Goal: Transaction & Acquisition: Subscribe to service/newsletter

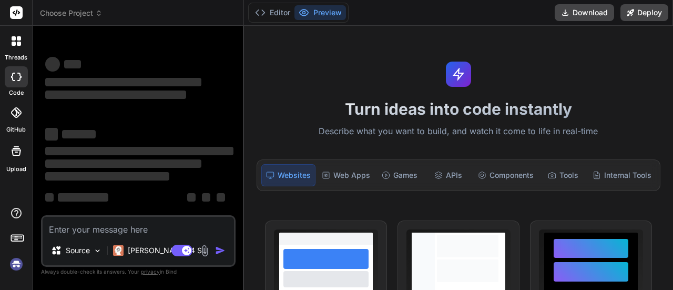
scroll to position [126, 0]
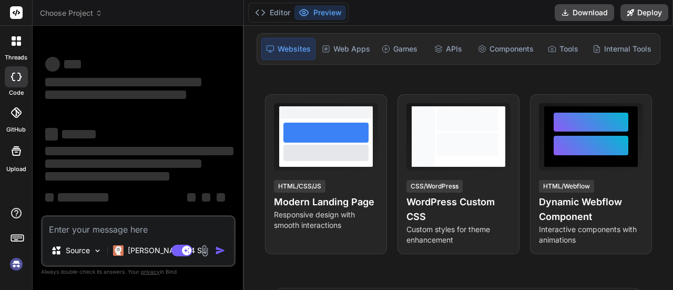
click at [157, 224] on textarea at bounding box center [138, 226] width 191 height 19
type textarea "d"
type textarea "x"
type textarea "da"
type textarea "x"
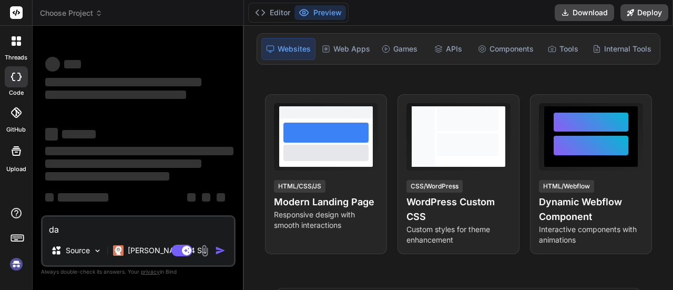
type textarea "dak"
type textarea "x"
type textarea "daks"
type textarea "x"
type textarea "daksd"
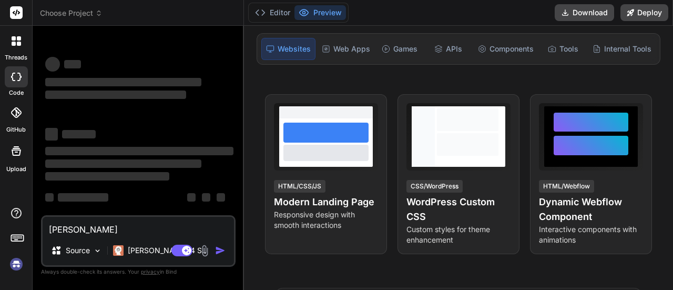
type textarea "x"
type textarea "daksdi"
type textarea "x"
type textarea "daksdia"
type textarea "x"
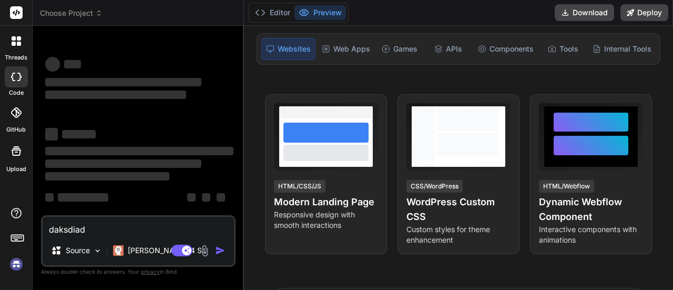
type textarea "daksdiads"
type textarea "x"
type textarea "daksdiad"
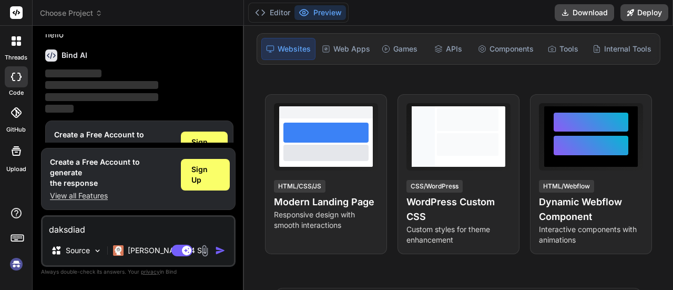
scroll to position [35, 0]
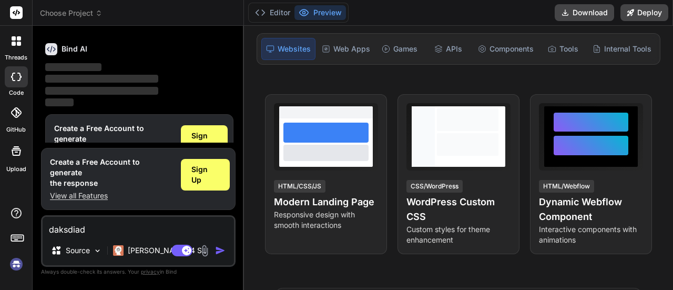
type textarea "x"
type textarea "daksdia"
type textarea "x"
type textarea "daksdi"
type textarea "x"
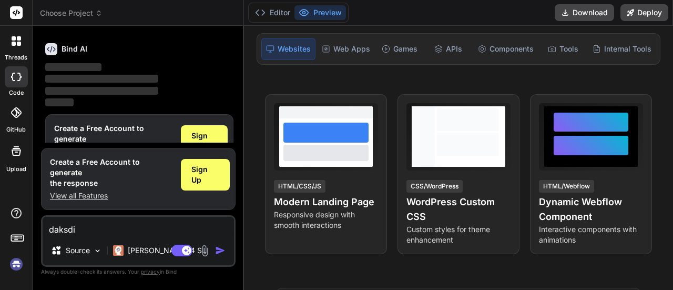
type textarea "daksd"
type textarea "x"
type textarea "daks"
type textarea "x"
type textarea "dak"
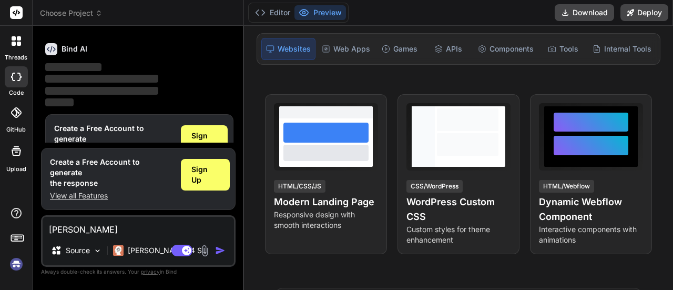
type textarea "x"
type textarea "da"
type textarea "x"
type textarea "d"
type textarea "x"
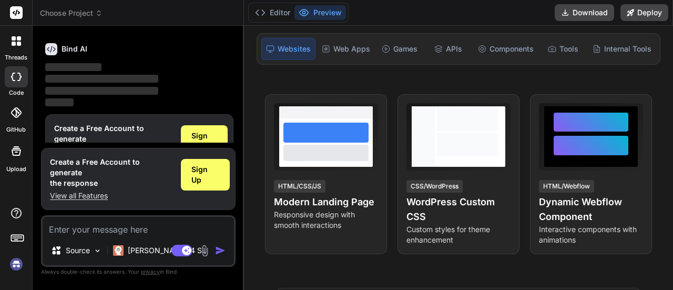
type textarea "x"
click at [203, 184] on span "Sign Up" at bounding box center [205, 174] width 28 height 21
click at [210, 151] on div "Sign Up" at bounding box center [204, 141] width 47 height 32
click at [206, 136] on span "Sign Up" at bounding box center [204, 140] width 26 height 21
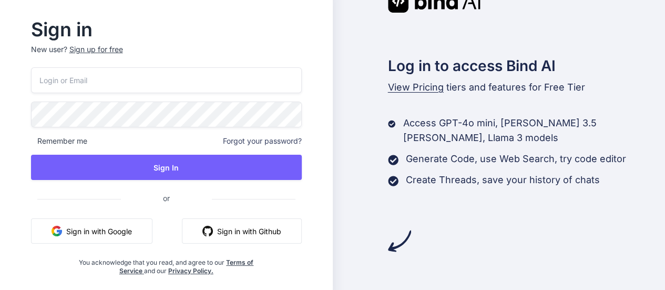
click at [130, 87] on input "email" at bounding box center [166, 80] width 271 height 26
paste input "[EMAIL_ADDRESS][DEMOGRAPHIC_DATA][DOMAIN_NAME]"
type input "[EMAIL_ADDRESS][DEMOGRAPHIC_DATA][DOMAIN_NAME]"
click at [39, 141] on span "Remember me" at bounding box center [59, 141] width 56 height 11
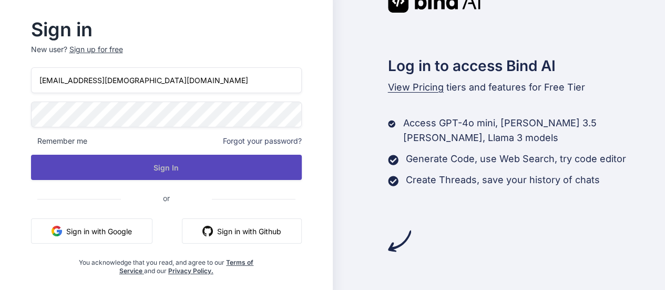
click at [165, 161] on button "Sign In" at bounding box center [166, 167] width 271 height 25
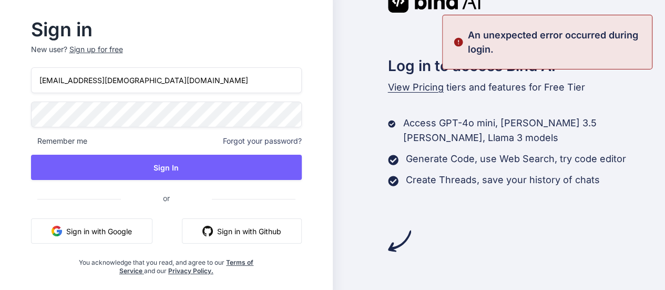
click at [251, 143] on span "Forgot your password?" at bounding box center [262, 141] width 79 height 11
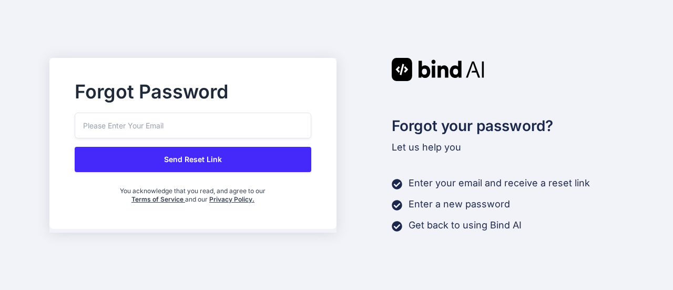
click at [217, 123] on input "email" at bounding box center [193, 126] width 237 height 26
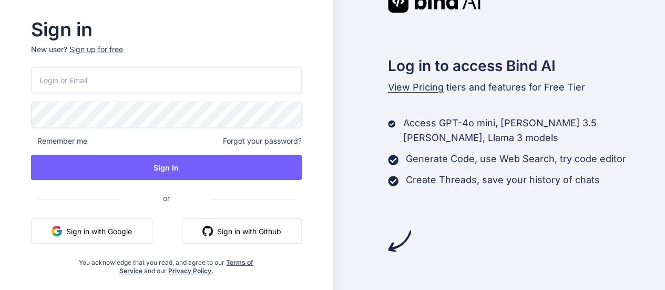
click at [115, 94] on div "Remember me Forgot your password? Sign In or Sign in with Google Sign in with G…" at bounding box center [166, 171] width 271 height 208
click at [115, 82] on input "email" at bounding box center [166, 80] width 271 height 26
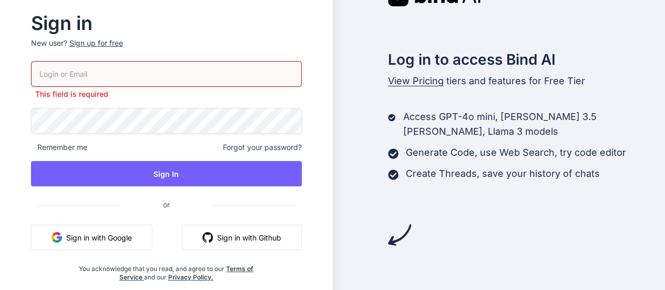
click at [112, 51] on p "New user? Sign up for free" at bounding box center [166, 49] width 271 height 23
click at [110, 44] on div "Sign up for free" at bounding box center [96, 43] width 54 height 11
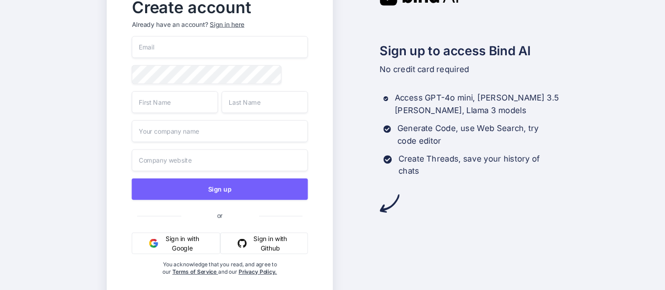
click at [178, 43] on input "email" at bounding box center [220, 47] width 176 height 22
type input "g"
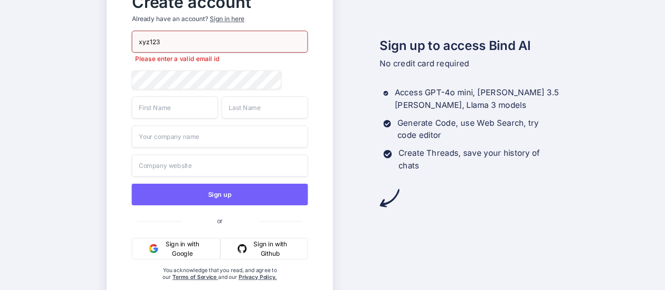
click at [179, 36] on input "xyz123" at bounding box center [220, 42] width 176 height 22
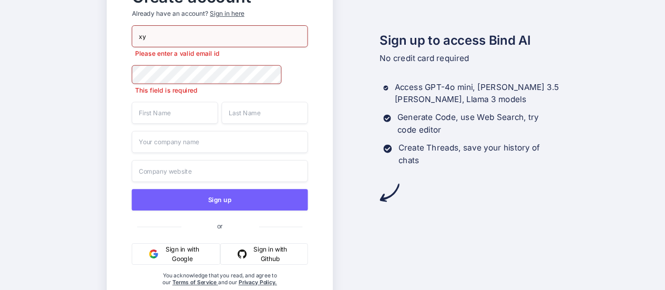
type input "x"
paste input "[EMAIL_ADDRESS][DEMOGRAPHIC_DATA][DOMAIN_NAME]"
type input "[EMAIL_ADDRESS][DEMOGRAPHIC_DATA][DOMAIN_NAME]"
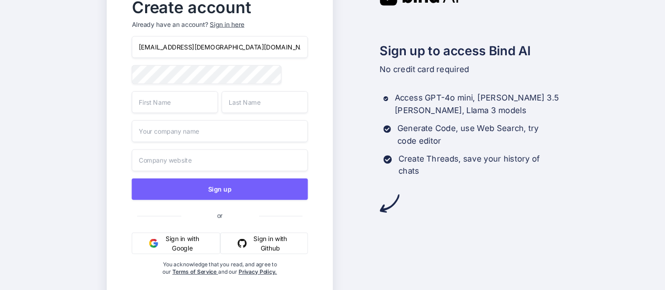
click at [176, 108] on input "text" at bounding box center [175, 102] width 86 height 22
type input "xyz"
click at [240, 107] on input "text" at bounding box center [264, 102] width 86 height 22
type input "wza"
click at [208, 128] on input "text" at bounding box center [220, 131] width 176 height 22
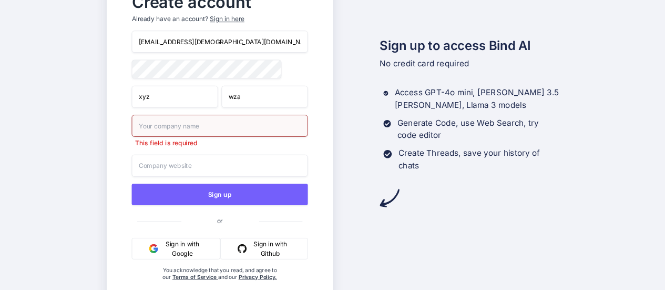
click at [196, 158] on input "text" at bounding box center [220, 166] width 176 height 22
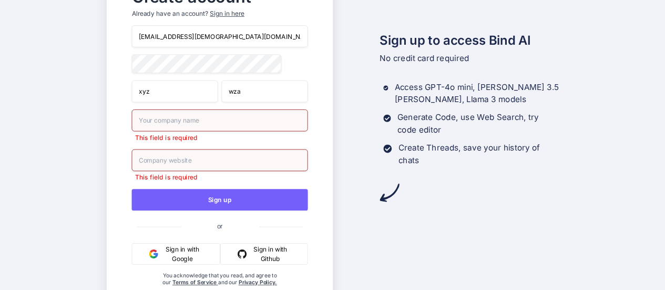
click at [187, 129] on input "text" at bounding box center [220, 120] width 176 height 22
type input "company"
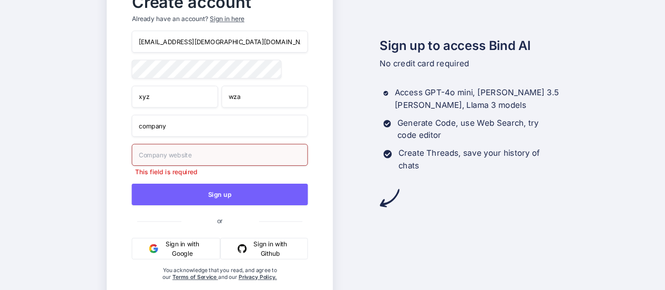
click at [166, 159] on input "text" at bounding box center [220, 155] width 176 height 22
type input "not using"
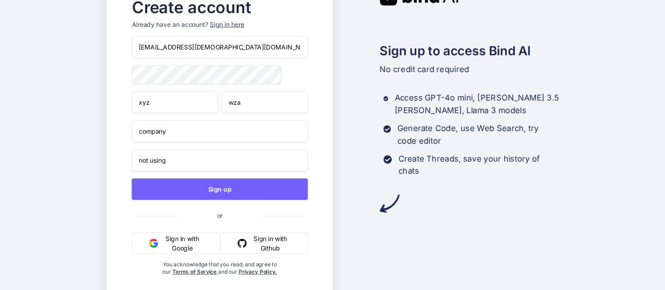
click at [176, 63] on div "man123@yopmail.com xyz wza company not using Sign up or Sign in with Google Sig…" at bounding box center [220, 166] width 176 height 260
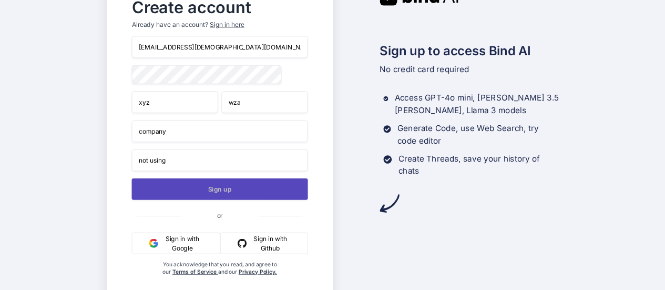
click at [210, 191] on button "Sign up" at bounding box center [220, 189] width 176 height 22
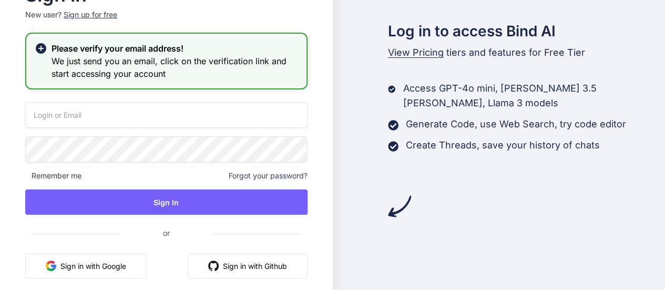
click at [132, 115] on input "email" at bounding box center [166, 115] width 282 height 26
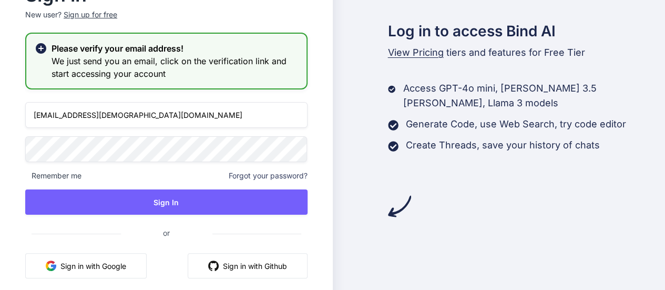
type input "man123@yopmail.com"
click at [31, 176] on span "Remember me" at bounding box center [53, 175] width 56 height 11
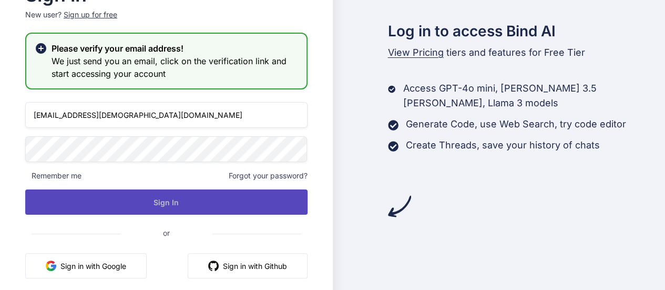
click at [126, 196] on button "Sign In" at bounding box center [166, 201] width 282 height 25
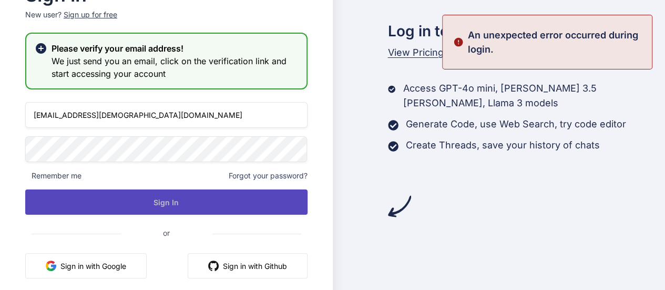
click at [126, 196] on button "Sign In" at bounding box center [166, 201] width 282 height 25
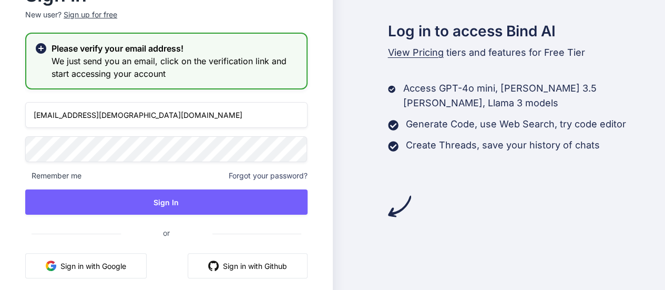
click at [44, 175] on span "Remember me" at bounding box center [53, 175] width 56 height 11
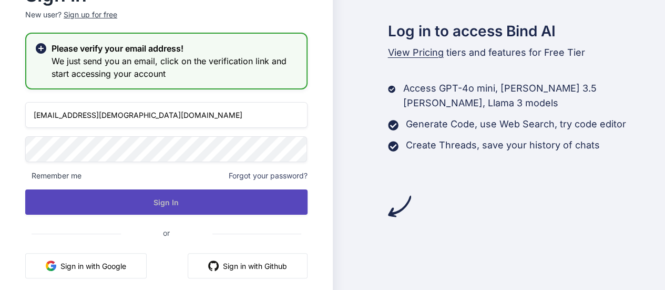
click at [138, 195] on button "Sign In" at bounding box center [166, 201] width 282 height 25
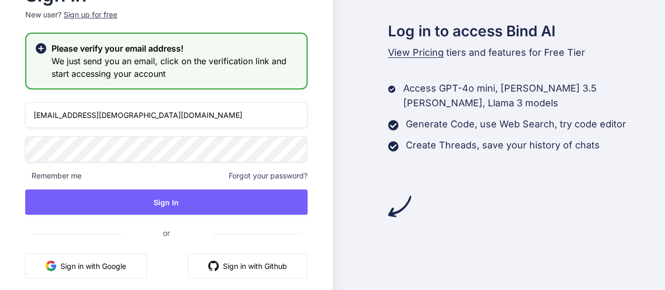
click at [275, 170] on div "man123@yopmail.com Remember me Forgot your password? Sign In or Sign in with Go…" at bounding box center [166, 206] width 282 height 208
click at [272, 177] on span "Forgot your password?" at bounding box center [268, 175] width 79 height 11
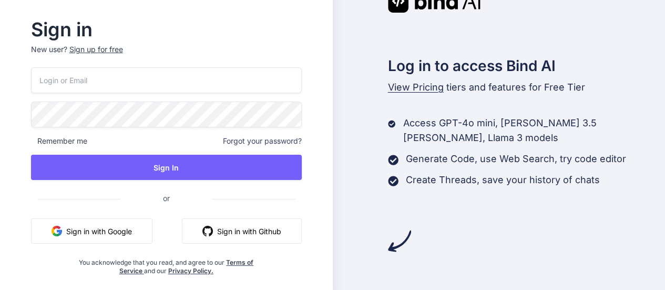
click at [222, 79] on input "email" at bounding box center [166, 80] width 271 height 26
type input "[EMAIL_ADDRESS][DEMOGRAPHIC_DATA][DOMAIN_NAME]"
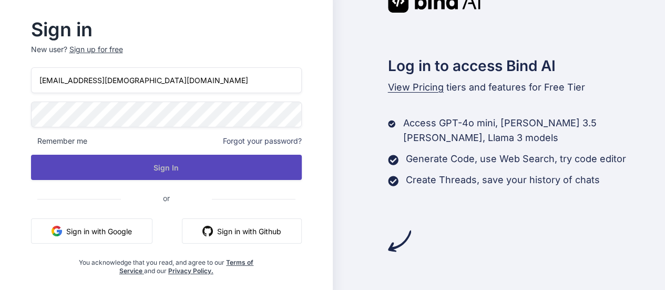
click at [151, 160] on button "Sign In" at bounding box center [166, 167] width 271 height 25
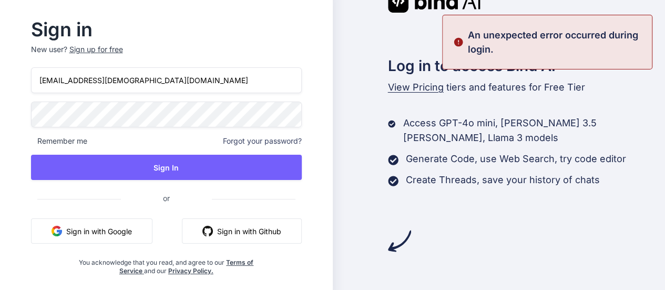
click at [73, 137] on span "Remember me" at bounding box center [59, 141] width 56 height 11
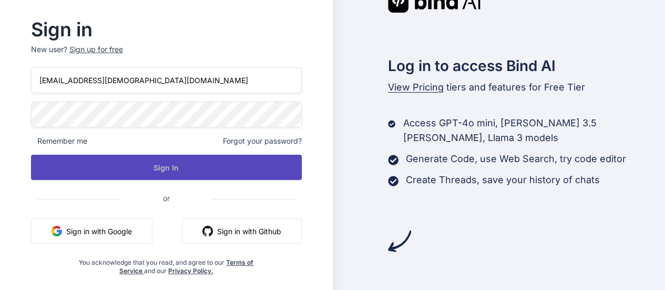
click at [159, 164] on button "Sign In" at bounding box center [166, 167] width 271 height 25
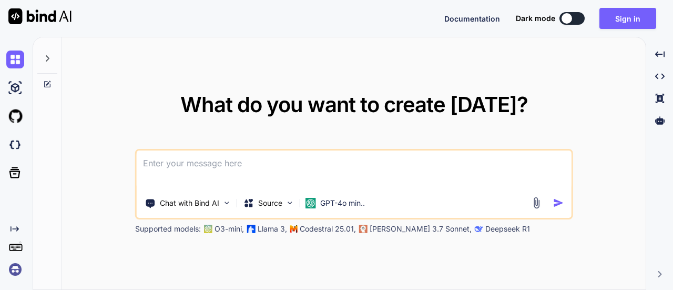
click at [296, 155] on textarea at bounding box center [354, 169] width 435 height 39
